Goal: Find specific page/section: Find specific page/section

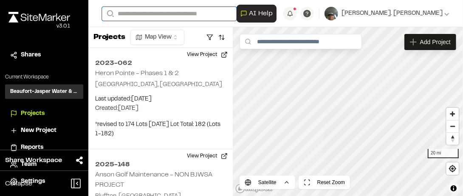
click at [126, 14] on input "Search" at bounding box center [169, 14] width 135 height 14
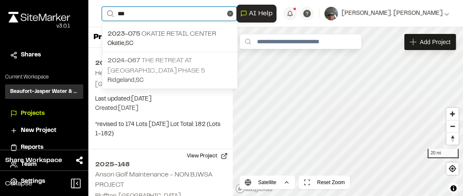
type input "***"
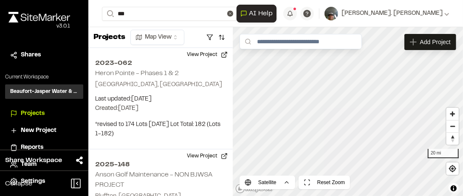
click at [156, 61] on p "2024-067 The Retreat at [GEOGRAPHIC_DATA] Phase 5" at bounding box center [170, 66] width 125 height 20
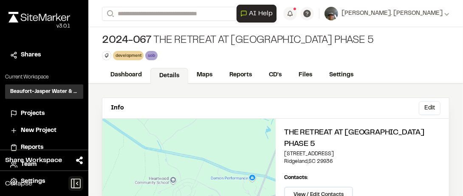
click at [77, 185] on icon at bounding box center [77, 183] width 2 height 3
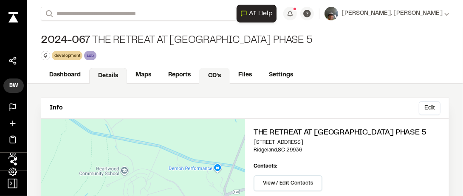
click at [211, 74] on link "CD's" at bounding box center [214, 76] width 31 height 16
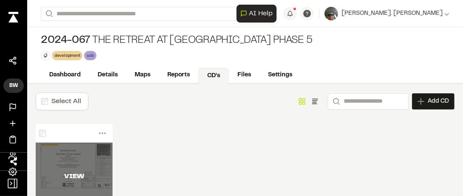
click at [80, 153] on div "VIEW" at bounding box center [74, 177] width 77 height 68
